Goal: Task Accomplishment & Management: Complete application form

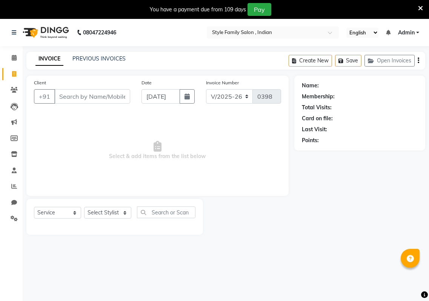
select select "8264"
select select "service"
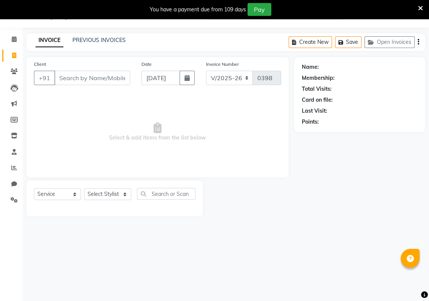
click at [58, 77] on input "Client" at bounding box center [92, 78] width 76 height 14
type input "9830751062"
click at [122, 193] on select "Select Stylist [PERSON_NAME] Baishaki chotto [PERSON_NAME] [PERSON_NAME] [PERSO…" at bounding box center [107, 194] width 47 height 12
click at [84, 188] on select "Select Stylist [PERSON_NAME] Baishaki chotto [PERSON_NAME] [PERSON_NAME] [PERSO…" at bounding box center [107, 194] width 47 height 12
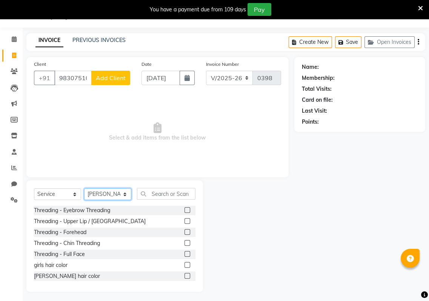
click at [125, 195] on select "Select Stylist [PERSON_NAME] Baishaki chotto [PERSON_NAME] [PERSON_NAME] [PERSO…" at bounding box center [107, 194] width 47 height 12
select select "80355"
click at [84, 188] on select "Select Stylist [PERSON_NAME] Baishaki chotto [PERSON_NAME] [PERSON_NAME] [PERSO…" at bounding box center [107, 194] width 47 height 12
click at [151, 193] on input "text" at bounding box center [166, 194] width 59 height 12
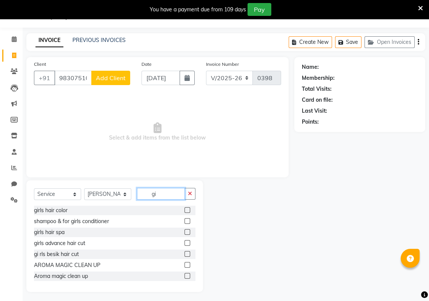
type input "gi"
click at [185, 253] on label at bounding box center [188, 254] width 6 height 6
click at [185, 253] on input "checkbox" at bounding box center [187, 254] width 5 height 5
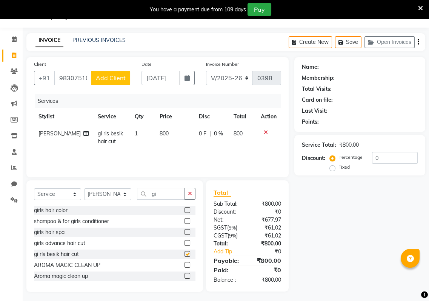
checkbox input "false"
click at [108, 75] on span "Add Client" at bounding box center [111, 78] width 30 height 8
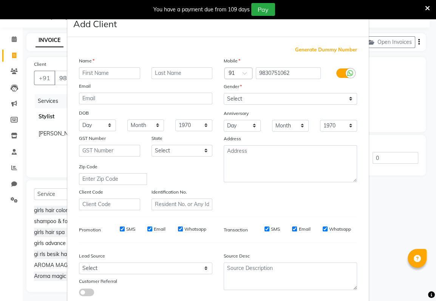
click at [79, 72] on input "text" at bounding box center [109, 73] width 61 height 12
type input "[PERSON_NAME]"
click at [151, 73] on input "text" at bounding box center [181, 73] width 61 height 12
type input "[PERSON_NAME]"
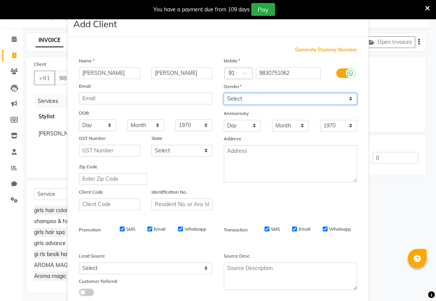
click at [243, 94] on select "Select [DEMOGRAPHIC_DATA] [DEMOGRAPHIC_DATA] Other Prefer Not To Say" at bounding box center [290, 99] width 133 height 12
select select "[DEMOGRAPHIC_DATA]"
click at [224, 93] on select "Select [DEMOGRAPHIC_DATA] [DEMOGRAPHIC_DATA] Other Prefer Not To Say" at bounding box center [290, 99] width 133 height 12
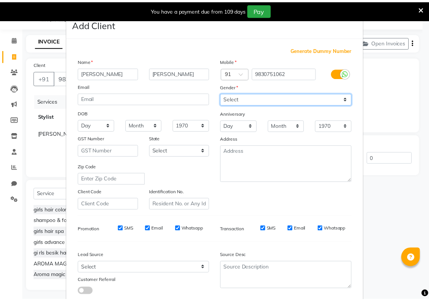
scroll to position [46, 0]
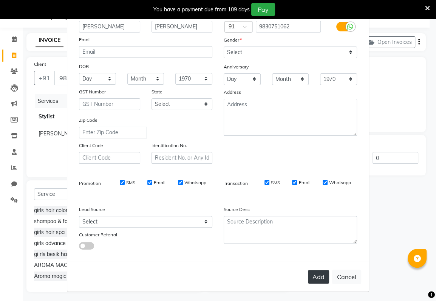
click at [321, 278] on button "Add" at bounding box center [318, 277] width 21 height 14
select select
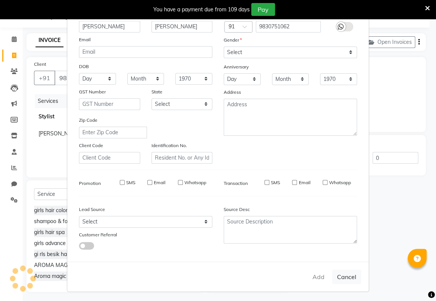
select select
checkbox input "false"
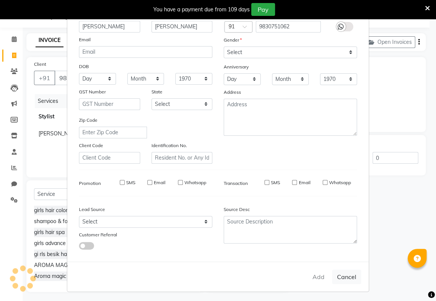
checkbox input "false"
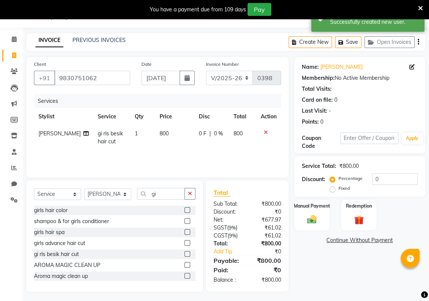
click at [164, 130] on td "800" at bounding box center [174, 137] width 39 height 25
select select "80355"
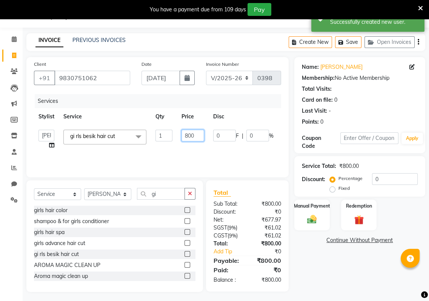
click at [197, 136] on input "800" at bounding box center [193, 136] width 23 height 12
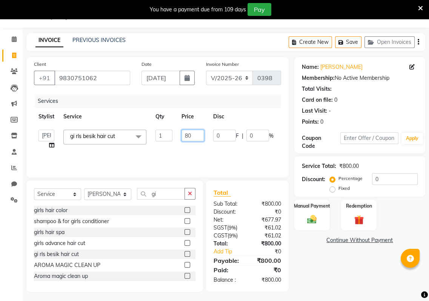
type input "8"
type input "500"
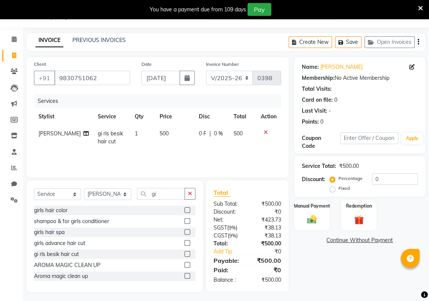
click at [239, 151] on div "Services Stylist Service Qty Price Disc Total Action [PERSON_NAME] gi rls besik…" at bounding box center [157, 132] width 247 height 76
click at [315, 217] on img at bounding box center [312, 218] width 16 height 11
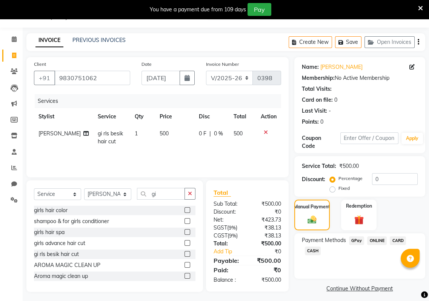
click at [358, 239] on span "GPay" at bounding box center [356, 240] width 15 height 9
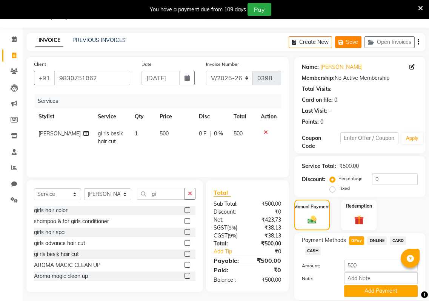
click at [344, 40] on icon "button" at bounding box center [343, 42] width 8 height 5
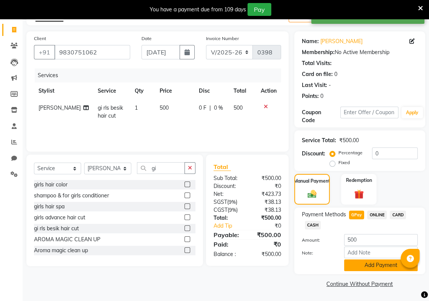
click at [378, 263] on button "Add Payment" at bounding box center [381, 265] width 74 height 12
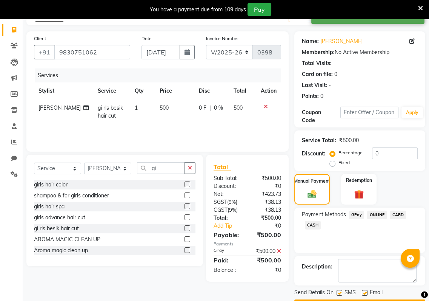
scroll to position [66, 0]
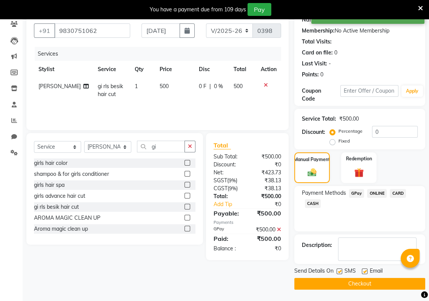
click at [343, 288] on button "Checkout" at bounding box center [360, 284] width 131 height 12
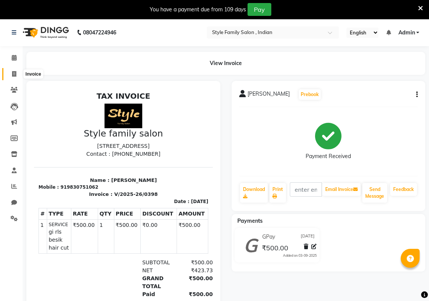
click at [17, 72] on span at bounding box center [14, 74] width 13 height 9
select select "8264"
select select "service"
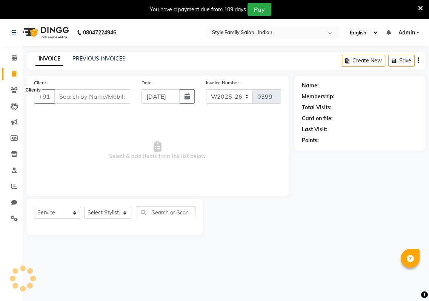
scroll to position [19, 0]
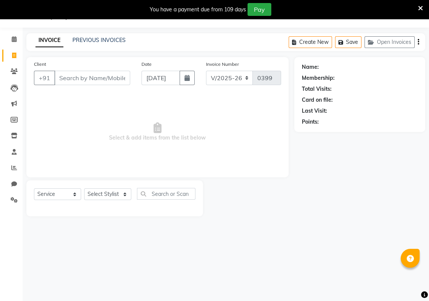
click at [61, 78] on input "Client" at bounding box center [92, 78] width 76 height 14
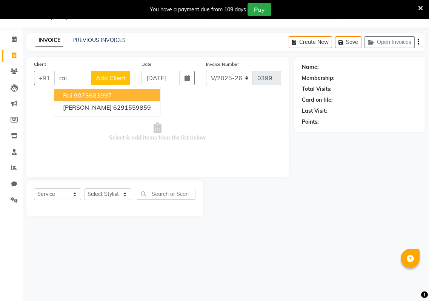
click at [90, 94] on ngb-highlight "9073683997" at bounding box center [93, 95] width 38 height 8
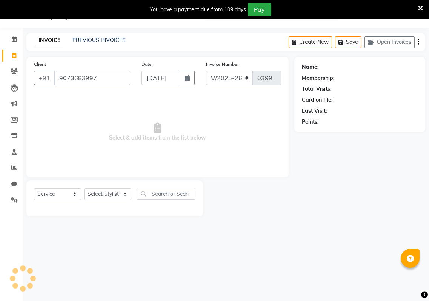
type input "9073683997"
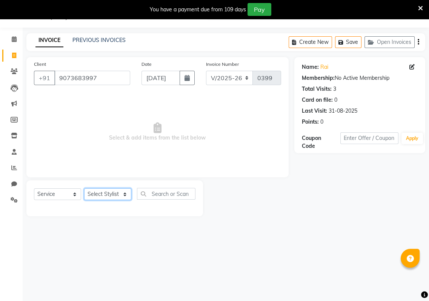
click at [124, 194] on select "Select Stylist [PERSON_NAME] Baishaki chotto [PERSON_NAME] [PERSON_NAME] [PERSO…" at bounding box center [107, 194] width 47 height 12
select select "80351"
click at [84, 188] on select "Select Stylist [PERSON_NAME] Baishaki chotto [PERSON_NAME] [PERSON_NAME] [PERSO…" at bounding box center [107, 194] width 47 height 12
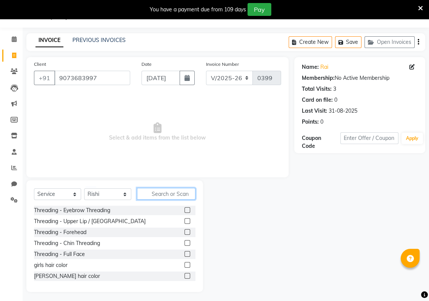
click at [142, 190] on input "text" at bounding box center [166, 194] width 59 height 12
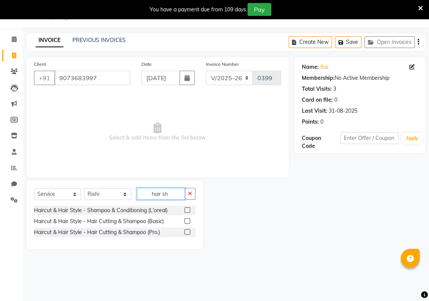
type input "hair sh"
click at [186, 209] on label at bounding box center [188, 210] width 6 height 6
click at [186, 209] on input "checkbox" at bounding box center [187, 210] width 5 height 5
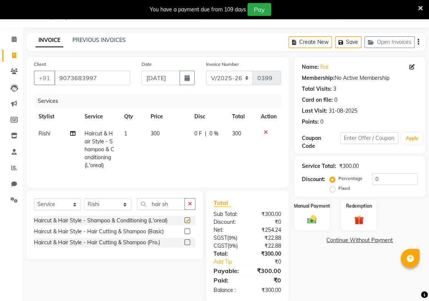
checkbox input "false"
click at [186, 209] on button "button" at bounding box center [190, 204] width 11 height 12
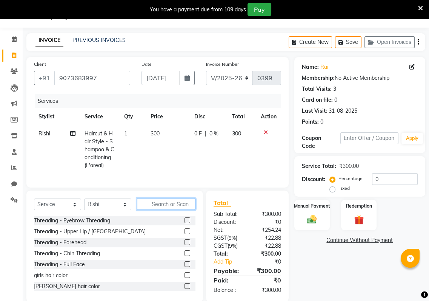
click at [186, 209] on input "text" at bounding box center [166, 204] width 59 height 12
click at [148, 210] on input "text" at bounding box center [166, 204] width 59 height 12
click at [124, 206] on select "Select Stylist [PERSON_NAME] Baishaki chotto [PERSON_NAME] [PERSON_NAME] [PERSO…" at bounding box center [107, 204] width 47 height 12
select select "80353"
click at [185, 245] on label at bounding box center [188, 242] width 6 height 6
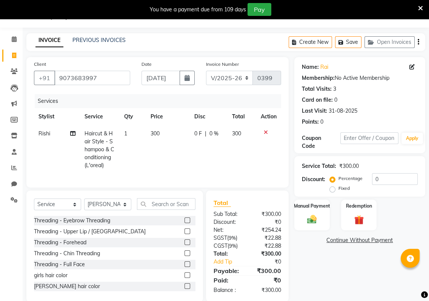
click at [185, 245] on input "checkbox" at bounding box center [187, 242] width 5 height 5
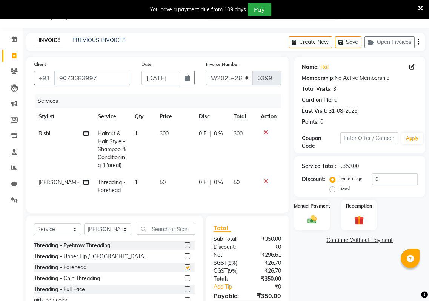
checkbox input "false"
click at [185, 259] on label at bounding box center [188, 256] width 6 height 6
click at [185, 259] on input "checkbox" at bounding box center [187, 256] width 5 height 5
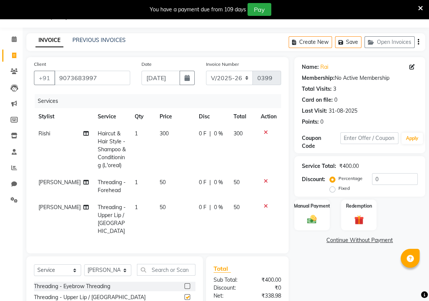
checkbox input "false"
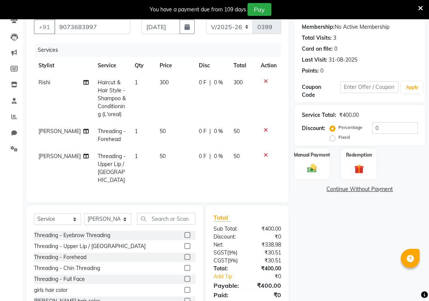
scroll to position [95, 0]
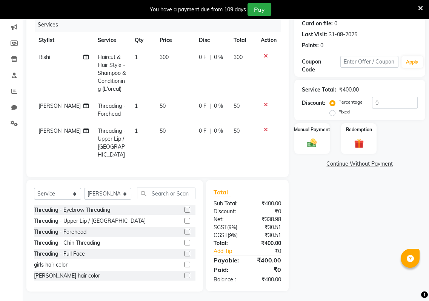
click at [185, 239] on div at bounding box center [187, 243] width 5 height 8
click at [185, 241] on label at bounding box center [188, 242] width 6 height 6
click at [185, 241] on input "checkbox" at bounding box center [187, 242] width 5 height 5
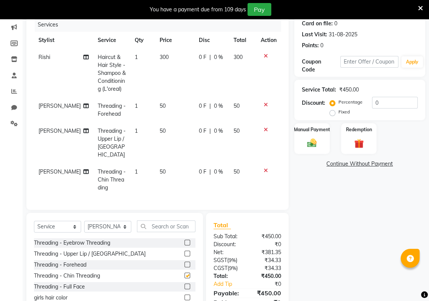
checkbox input "false"
click at [163, 54] on td "300" at bounding box center [174, 73] width 39 height 49
select select "80351"
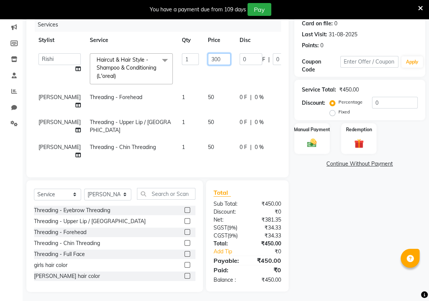
click at [208, 58] on input "300" at bounding box center [219, 59] width 23 height 12
type input "3"
type input "500"
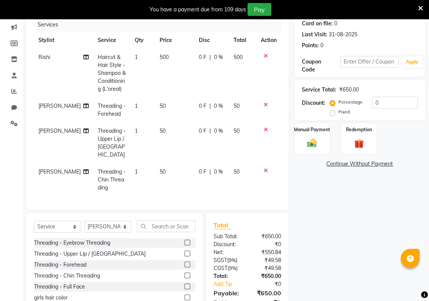
click at [255, 71] on tr "Rishi Haircut & Hair Style - Shampoo & Conditioning (L'oreal) 1 500 0 F | 0 % 5…" at bounding box center [157, 73] width 247 height 49
click at [313, 142] on img at bounding box center [312, 142] width 16 height 11
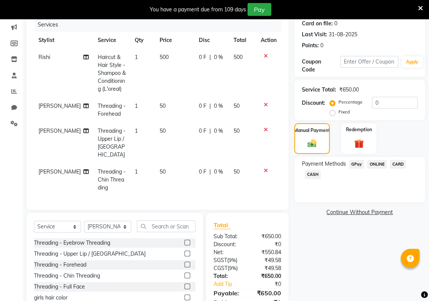
click at [357, 165] on span "GPay" at bounding box center [356, 164] width 15 height 9
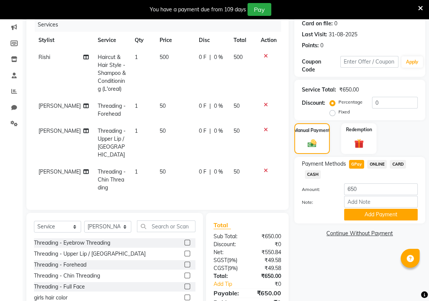
scroll to position [0, 0]
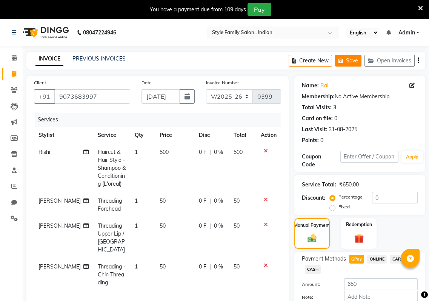
click at [346, 58] on button "Save" at bounding box center [348, 61] width 26 height 12
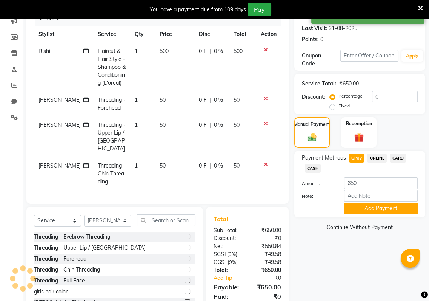
scroll to position [102, 0]
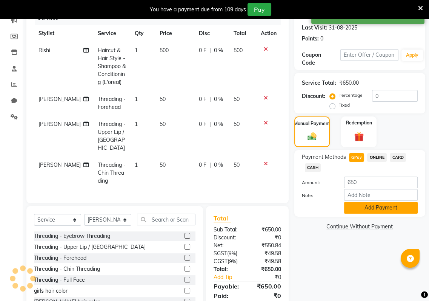
click at [382, 210] on button "Add Payment" at bounding box center [381, 208] width 74 height 12
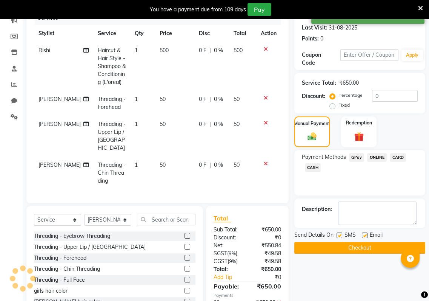
scroll to position [143, 0]
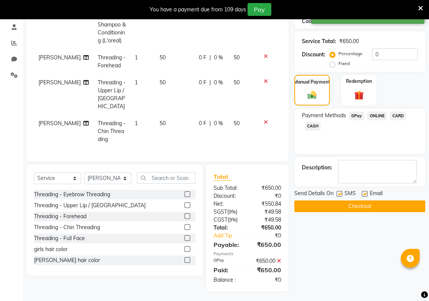
click at [381, 205] on button "Checkout" at bounding box center [360, 206] width 131 height 12
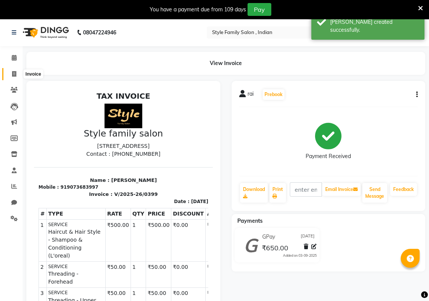
click at [11, 71] on span at bounding box center [14, 74] width 13 height 9
select select "service"
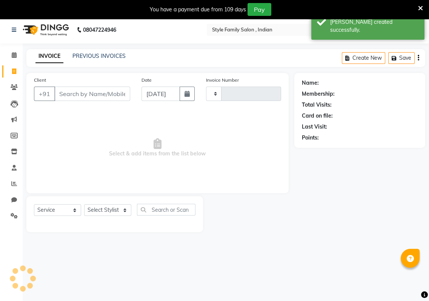
scroll to position [19, 0]
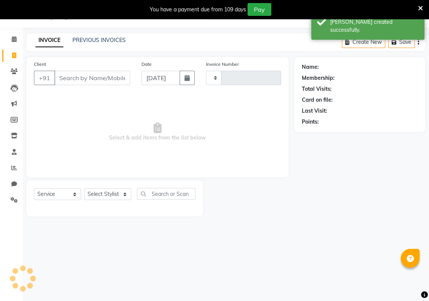
type input "0400"
select select "8264"
